Goal: Task Accomplishment & Management: Manage account settings

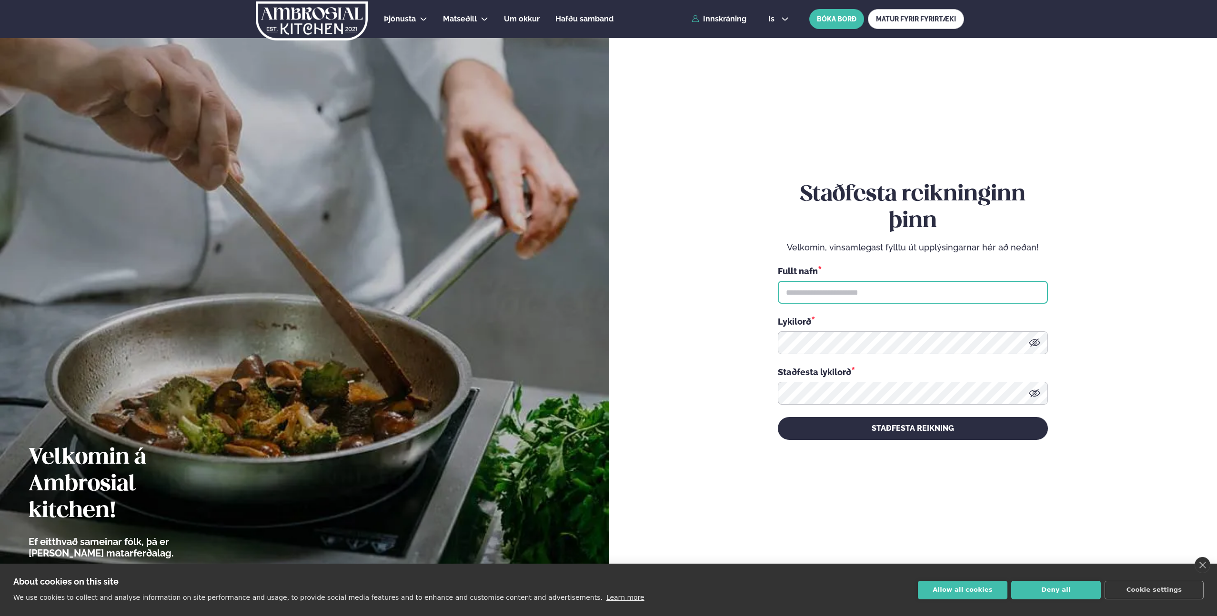
click at [884, 299] on input "text" at bounding box center [913, 292] width 270 height 23
type input "*"
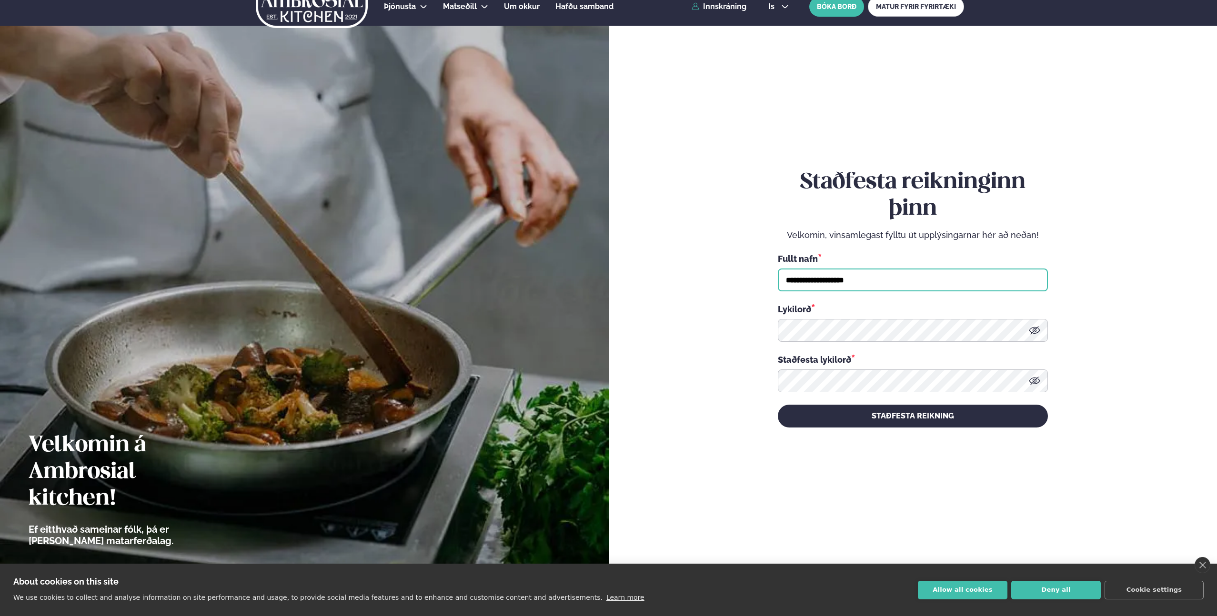
scroll to position [9, 0]
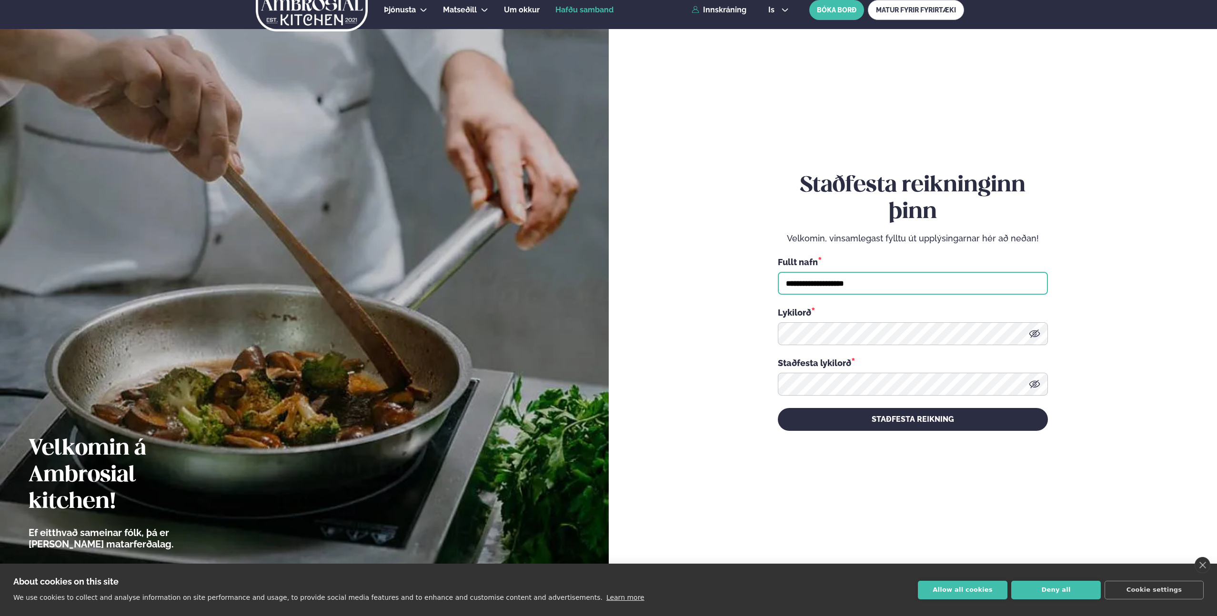
type input "**********"
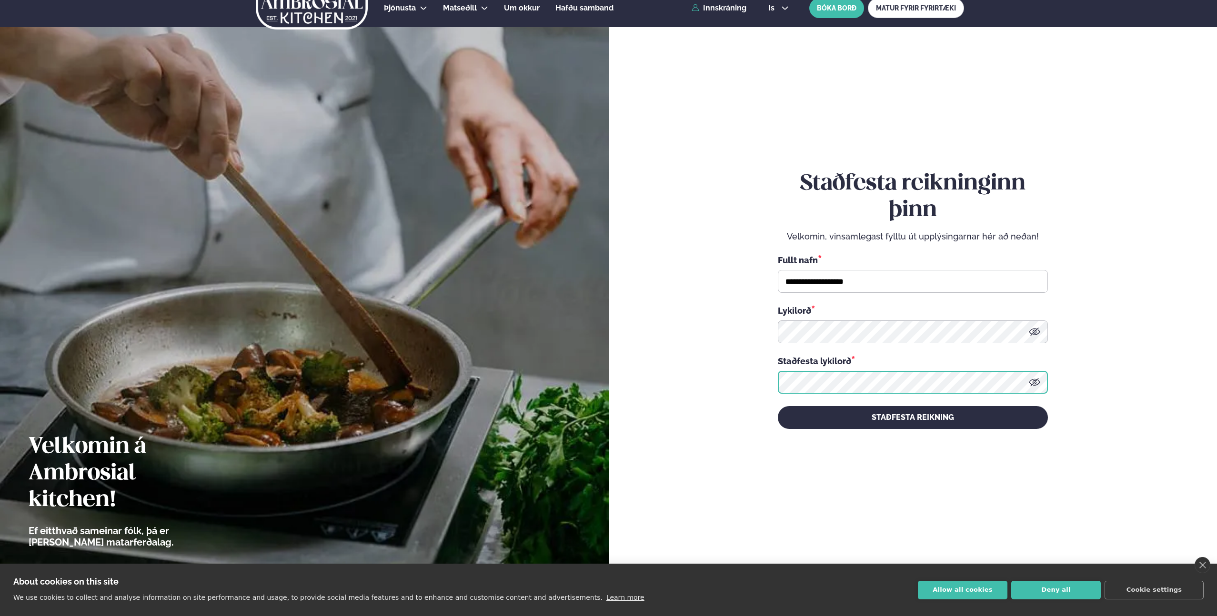
scroll to position [13, 0]
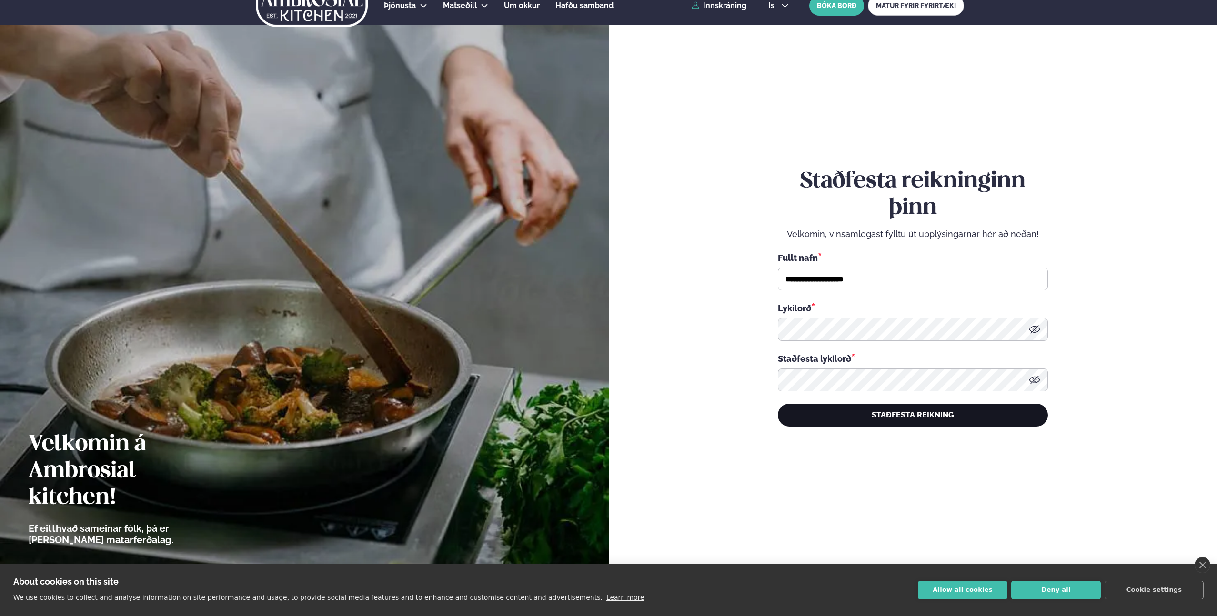
click at [914, 417] on button "STAÐFESTA REIKNING" at bounding box center [913, 415] width 270 height 23
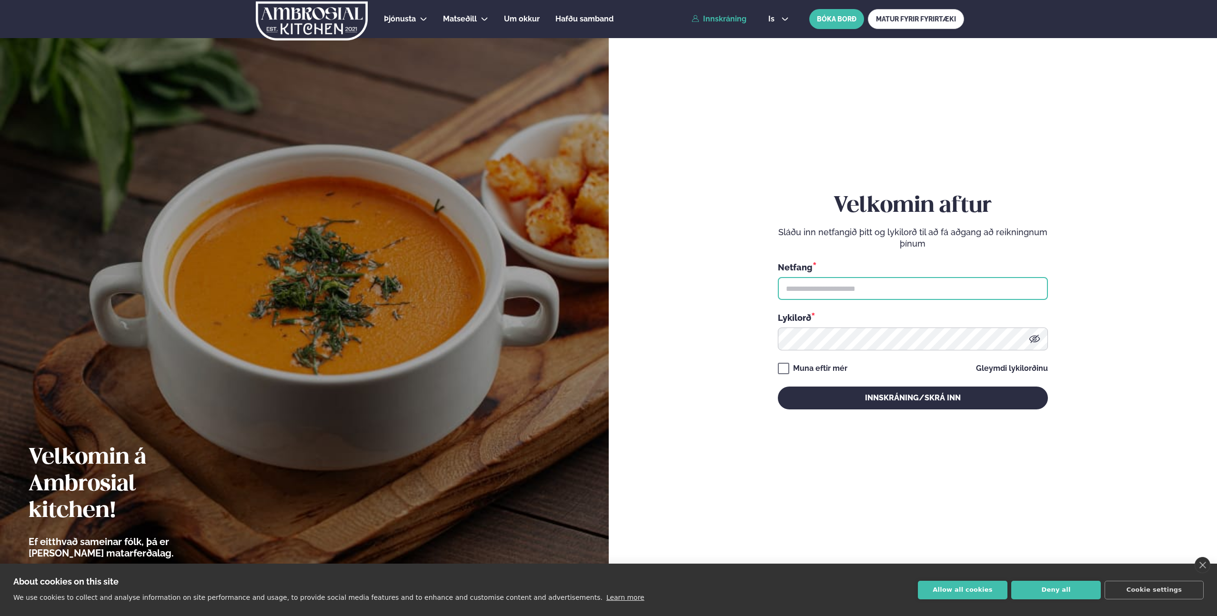
click at [856, 288] on input "text" at bounding box center [913, 288] width 270 height 23
type input "**********"
click at [922, 412] on div "**********" at bounding box center [913, 301] width 270 height 554
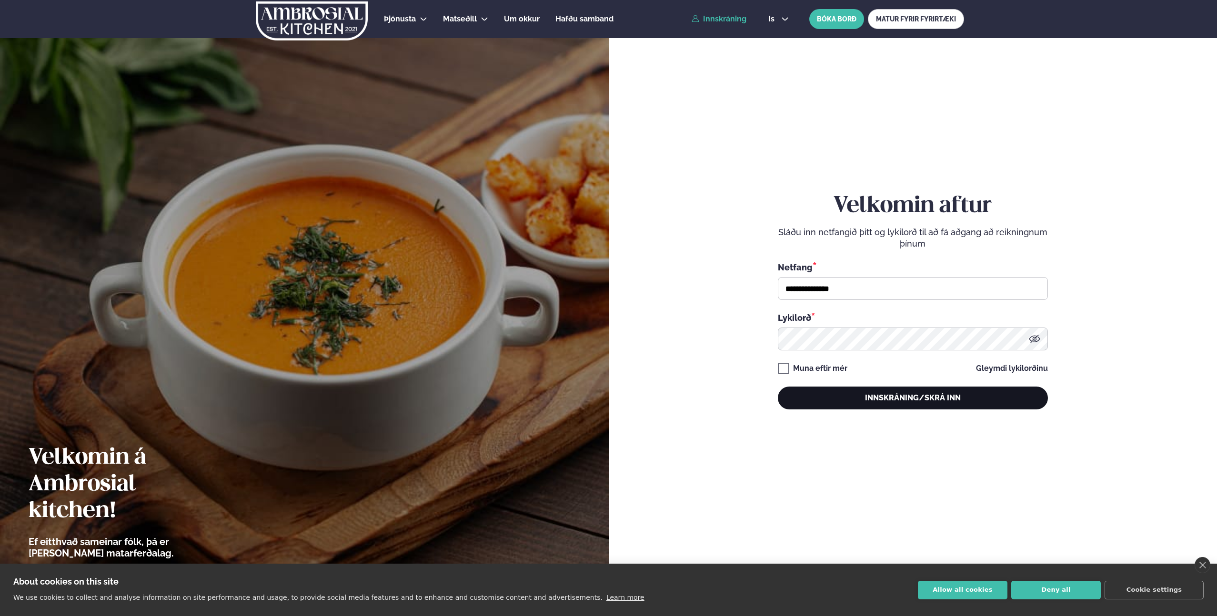
click at [923, 397] on button "Innskráning/Skrá inn" at bounding box center [913, 398] width 270 height 23
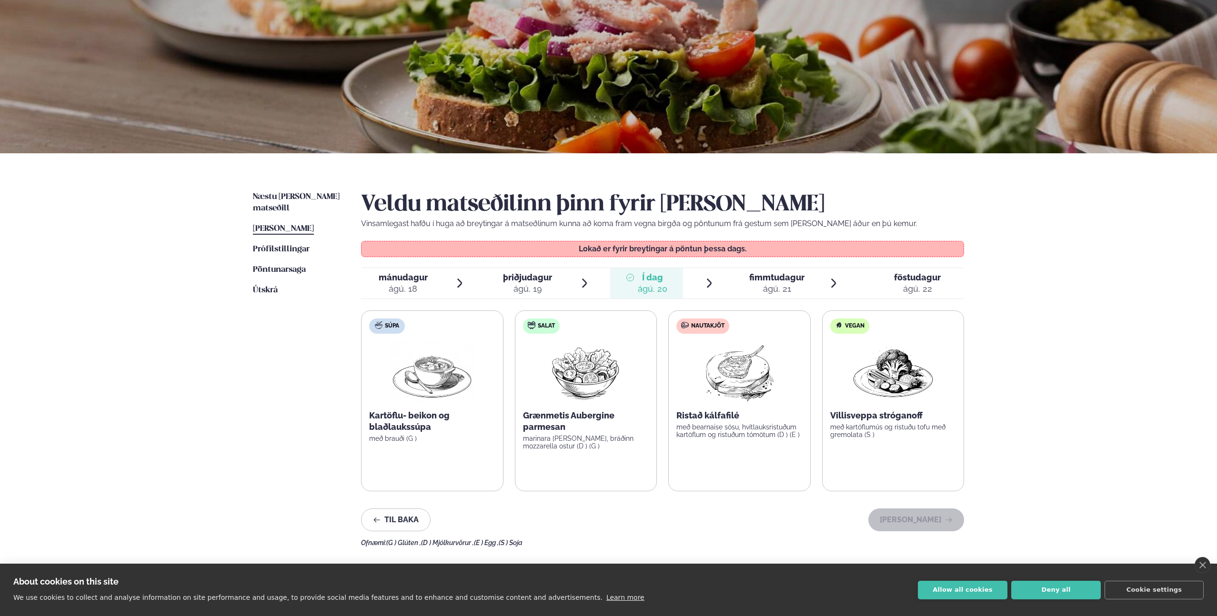
scroll to position [98, 0]
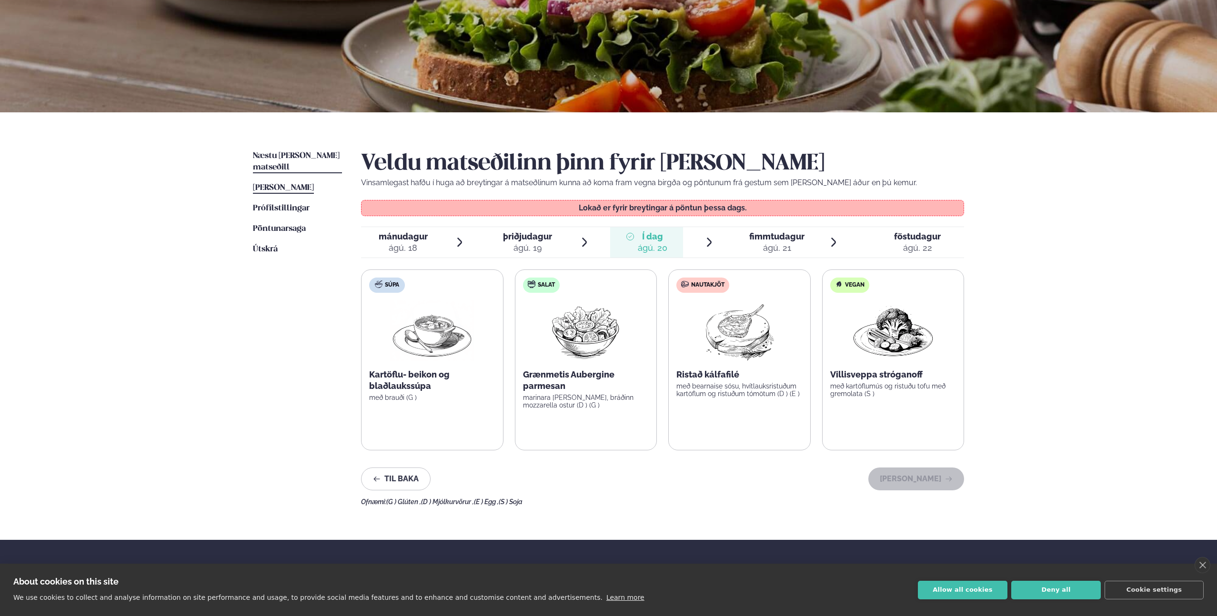
click at [295, 152] on span "Næstu [PERSON_NAME] matseðill" at bounding box center [296, 162] width 87 height 20
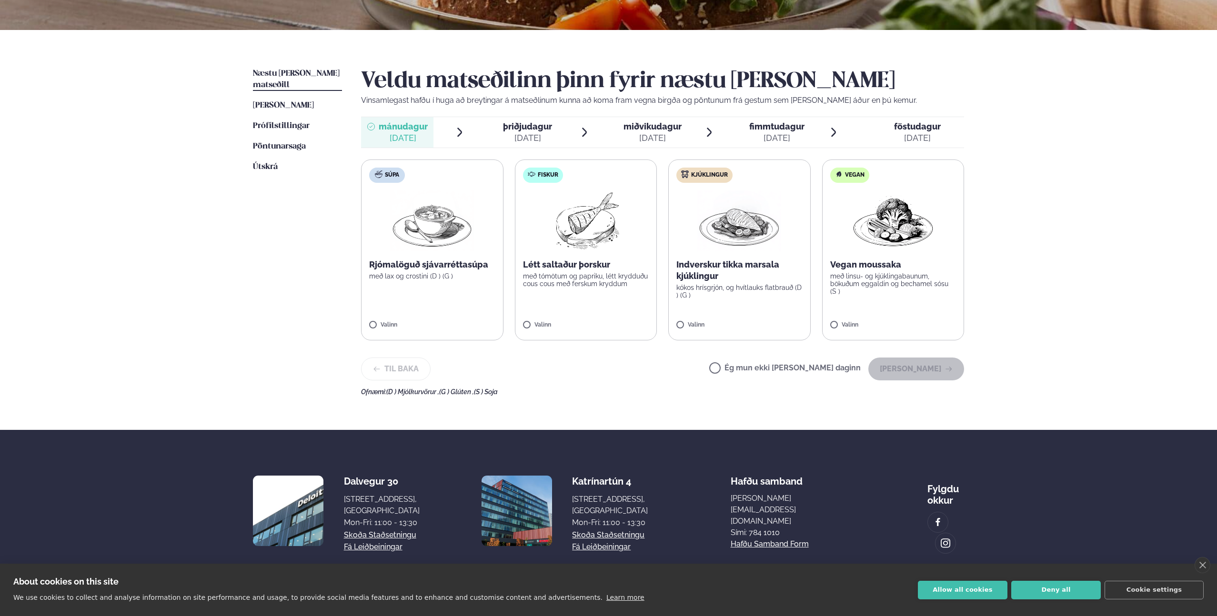
scroll to position [187, 0]
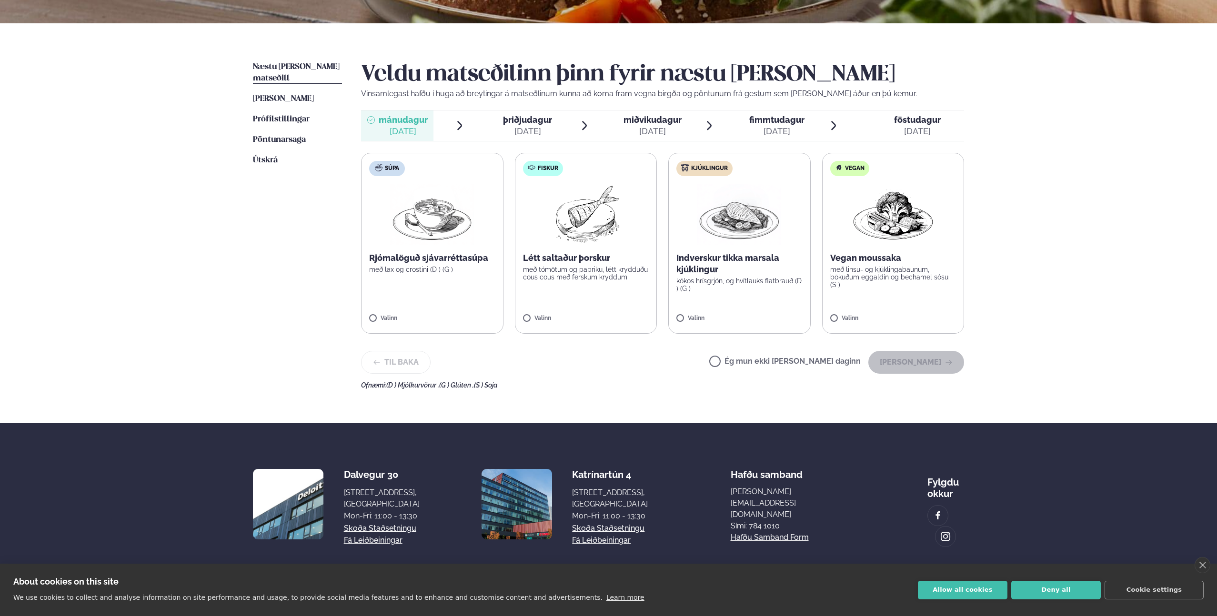
click at [652, 122] on span "miðvikudagur" at bounding box center [653, 120] width 58 height 10
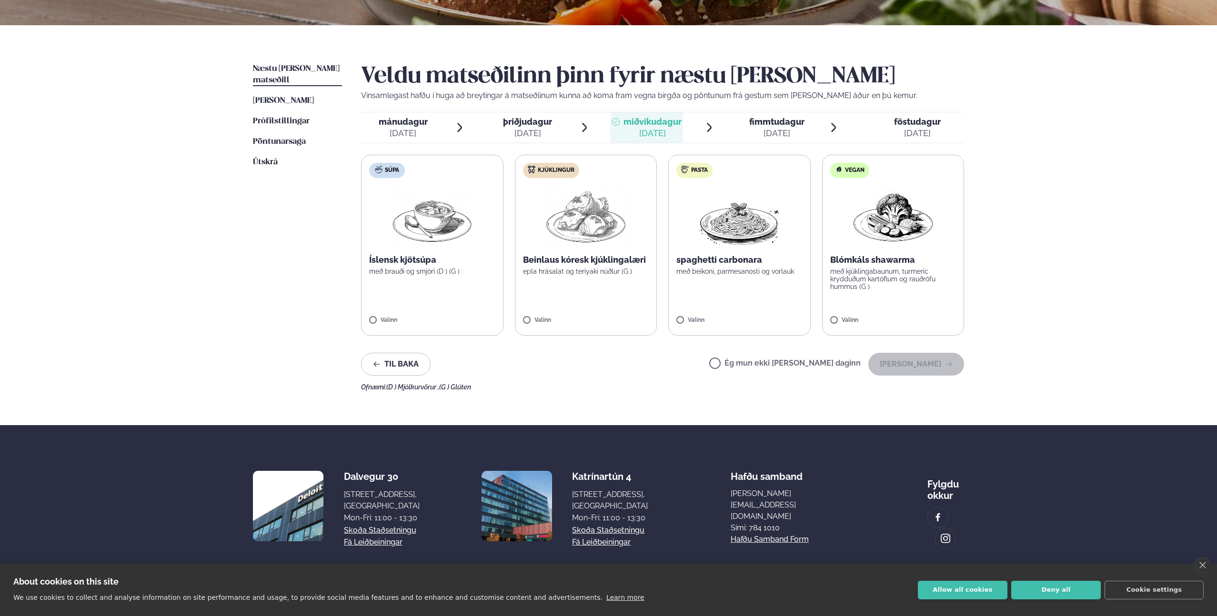
scroll to position [182, 0]
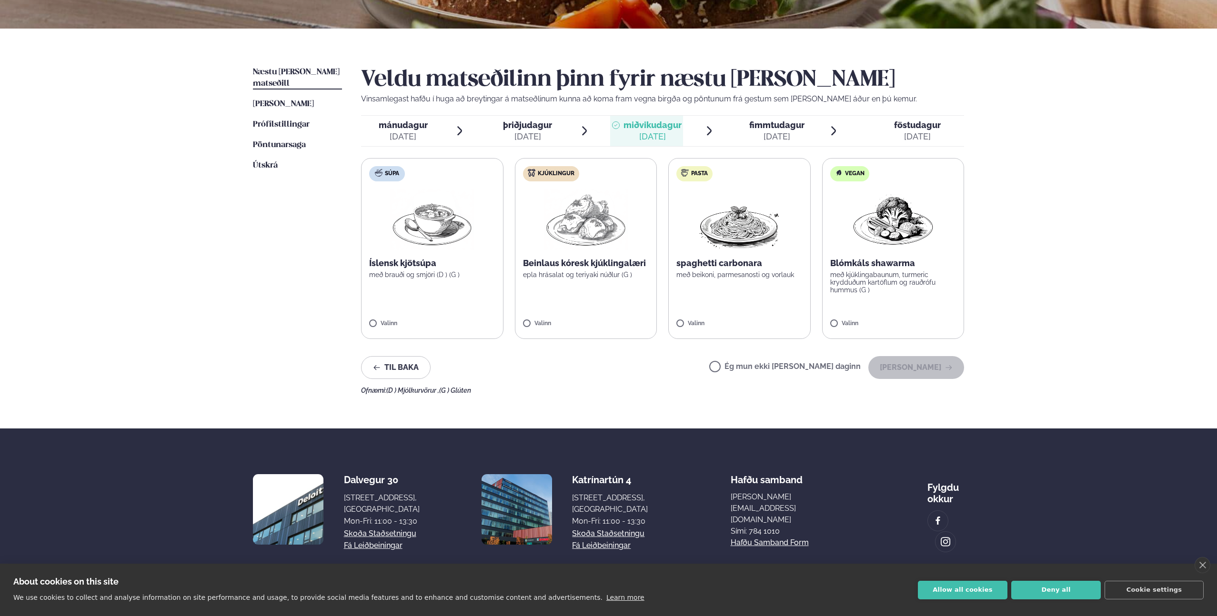
click at [410, 133] on div "[DATE]" at bounding box center [403, 136] width 49 height 11
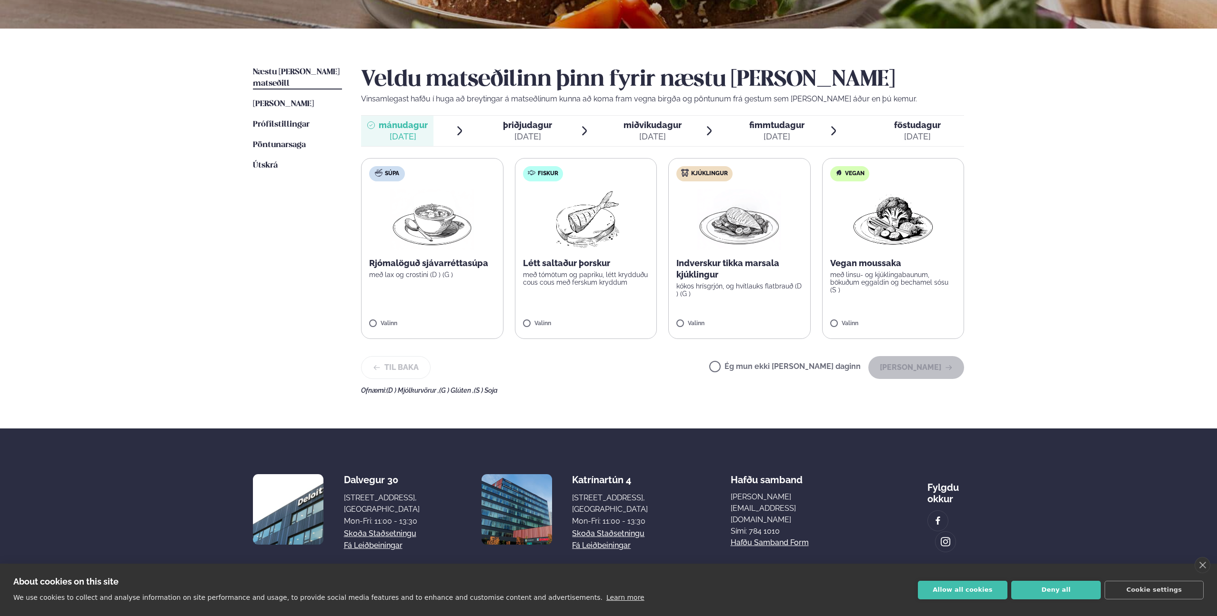
scroll to position [187, 0]
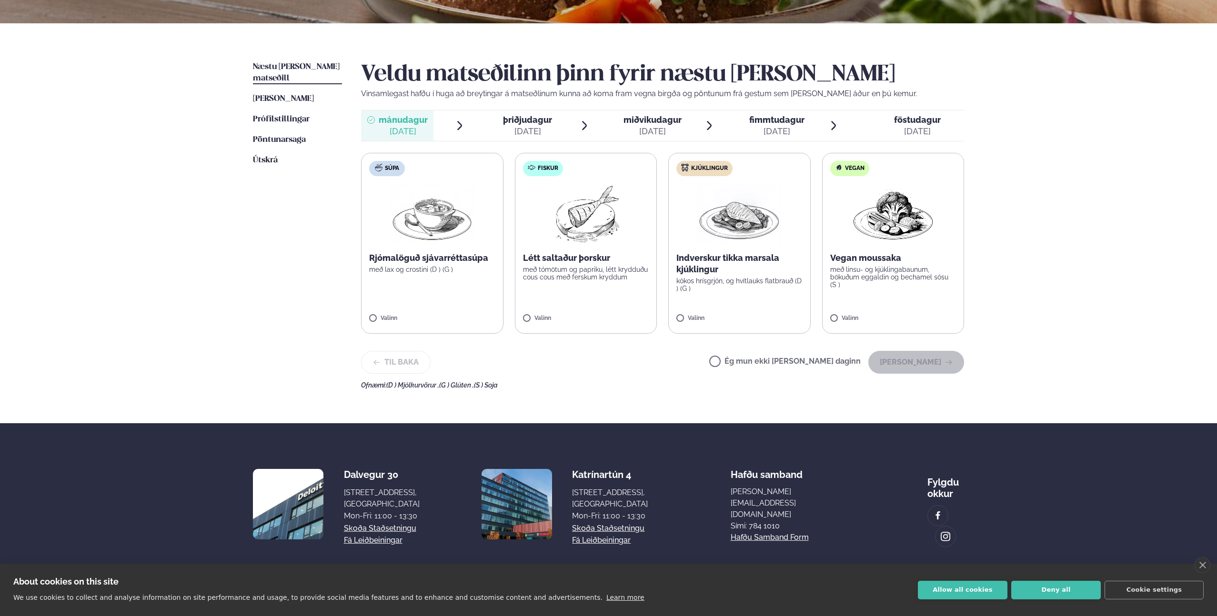
click at [520, 126] on div "[DATE]" at bounding box center [527, 131] width 49 height 11
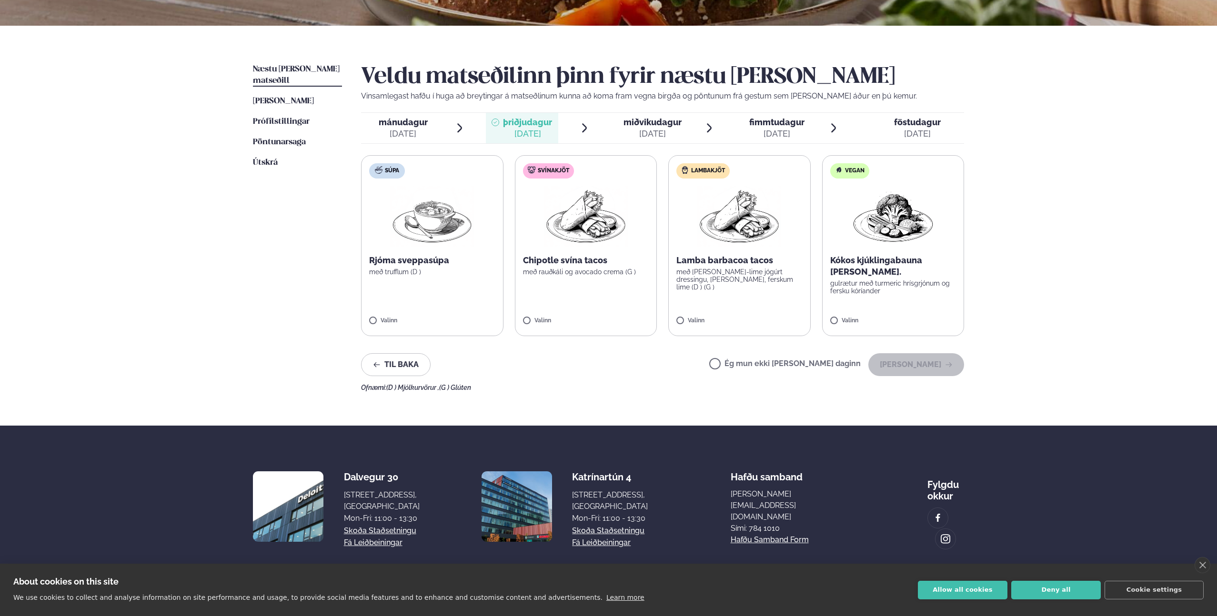
scroll to position [184, 0]
click at [654, 121] on span "miðvikudagur" at bounding box center [653, 123] width 58 height 10
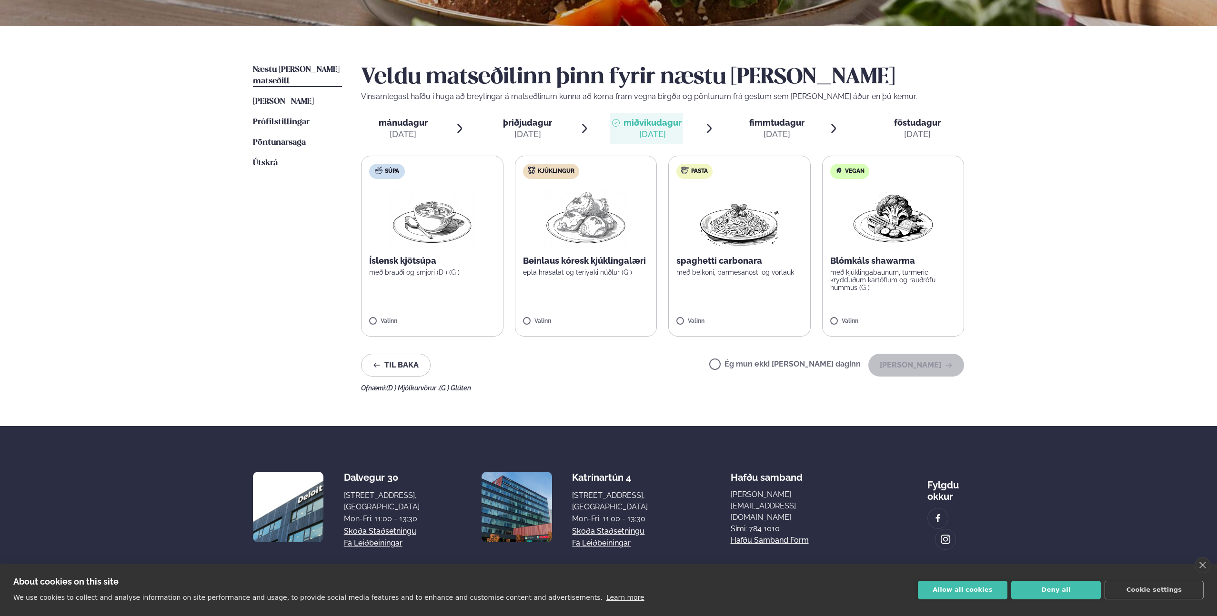
click at [754, 129] on div "[DATE]" at bounding box center [776, 134] width 55 height 11
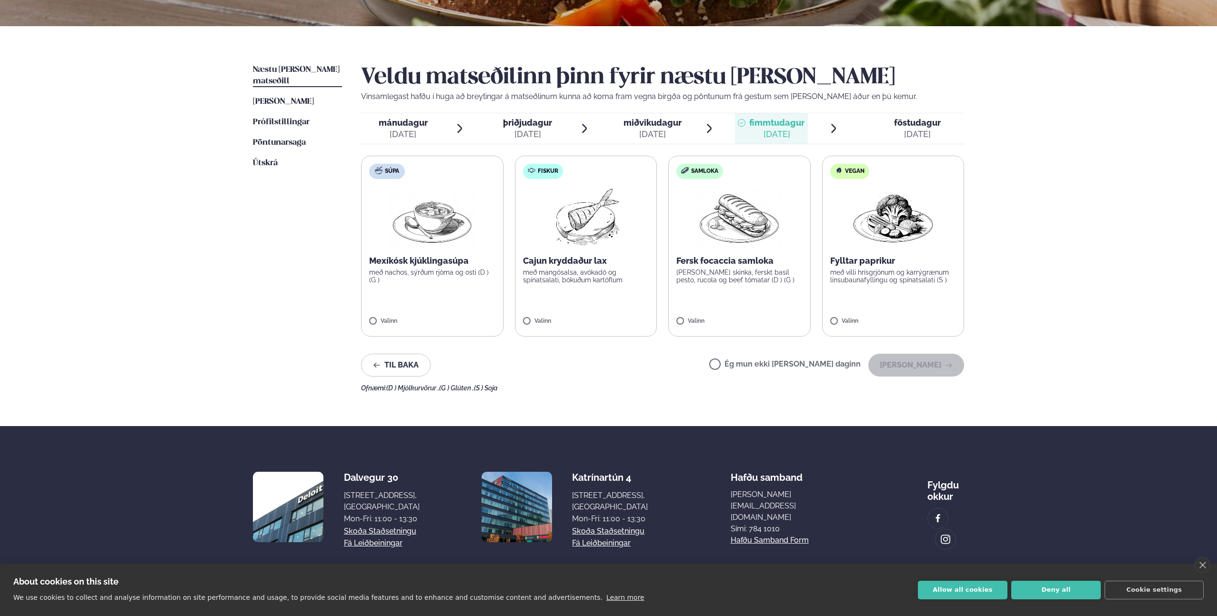
click at [929, 127] on span "föstudagur" at bounding box center [917, 123] width 47 height 10
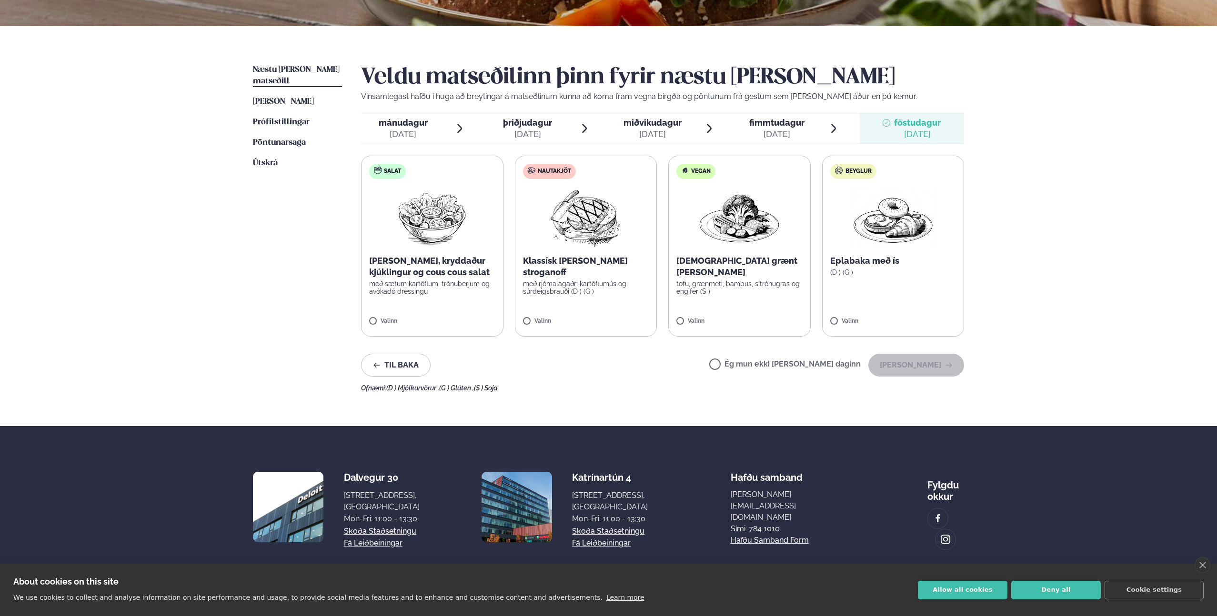
click at [767, 126] on span "fimmtudagur" at bounding box center [776, 123] width 55 height 10
